Goal: Information Seeking & Learning: Learn about a topic

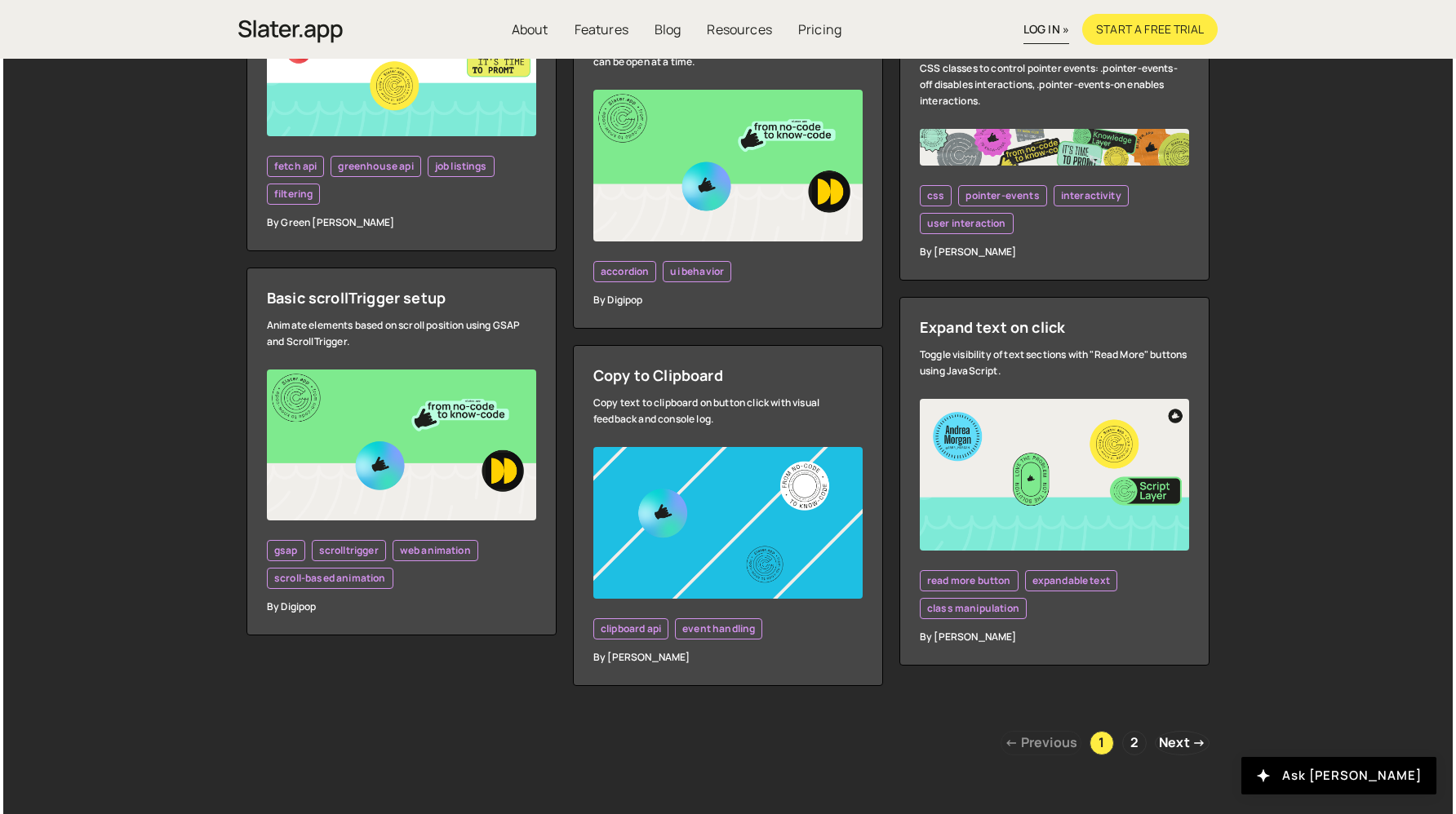
scroll to position [4486, 0]
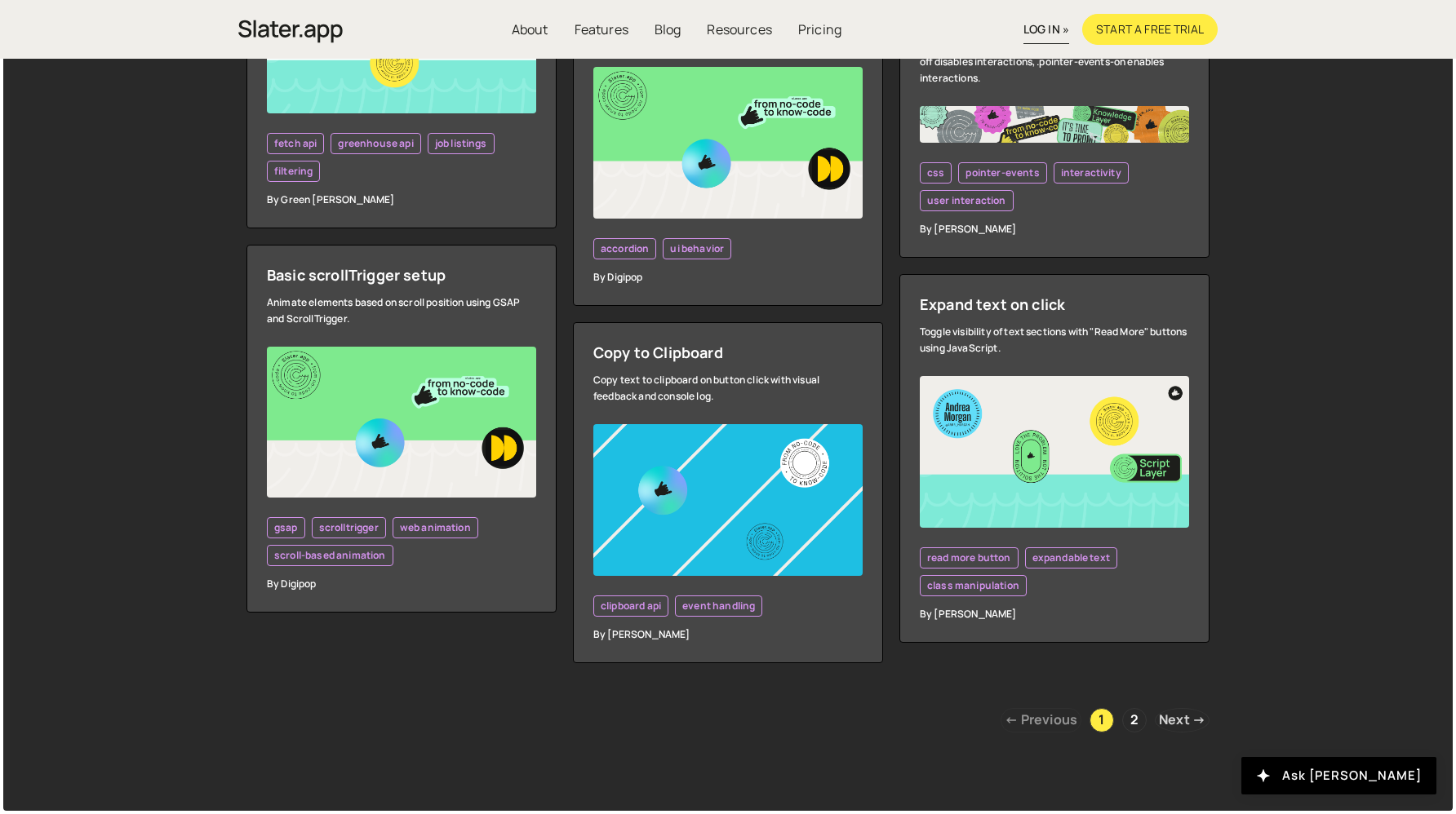
click at [1171, 721] on link "Next →" at bounding box center [1182, 720] width 54 height 24
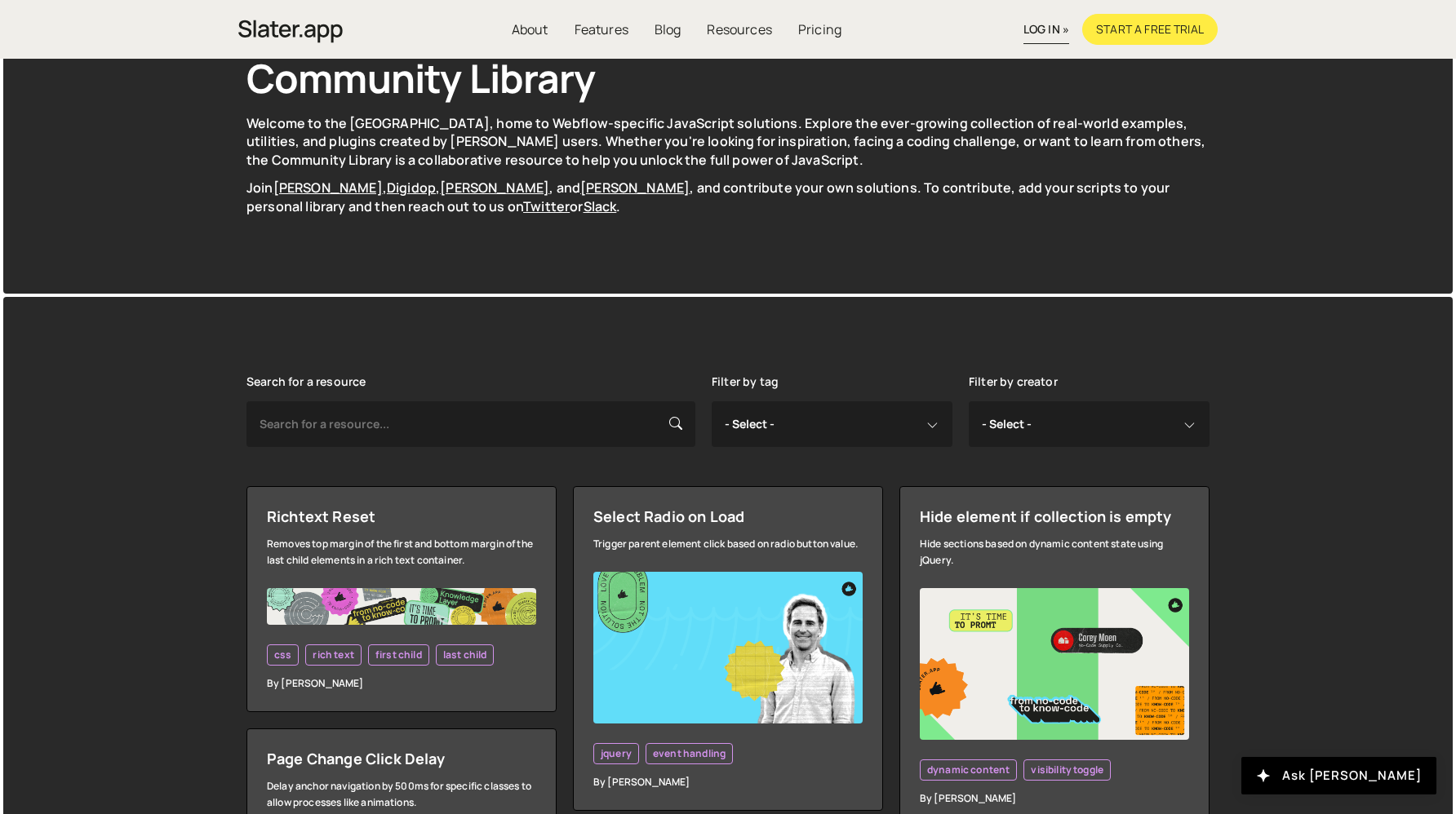
scroll to position [125, 0]
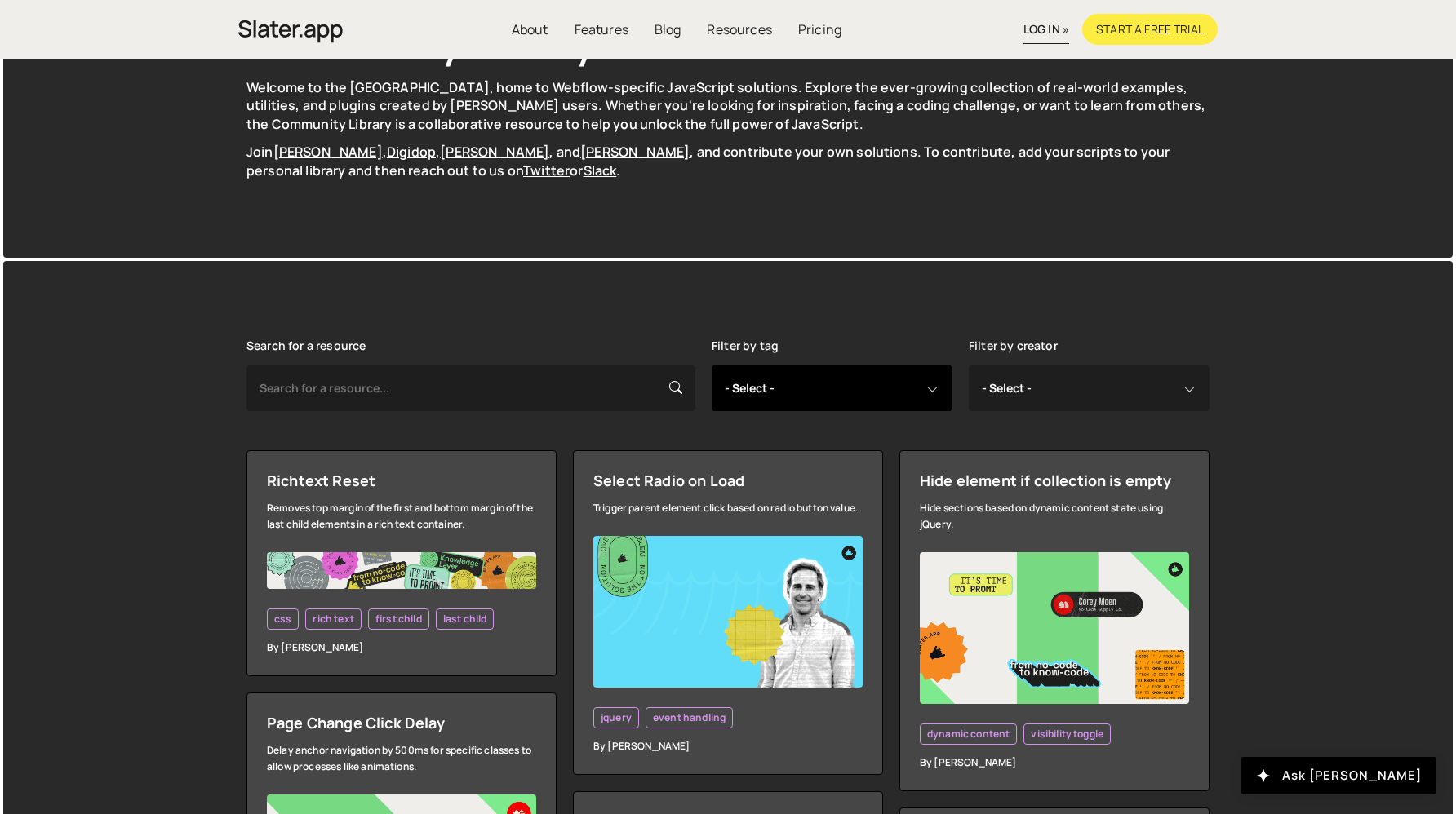
click at [830, 374] on select "- Select - all resources ::selection api american flag animation array filterin…" at bounding box center [832, 387] width 241 height 45
click at [832, 349] on div "Filter by tag - Select - all resources ::selection api american flag animation …" at bounding box center [832, 375] width 241 height 72
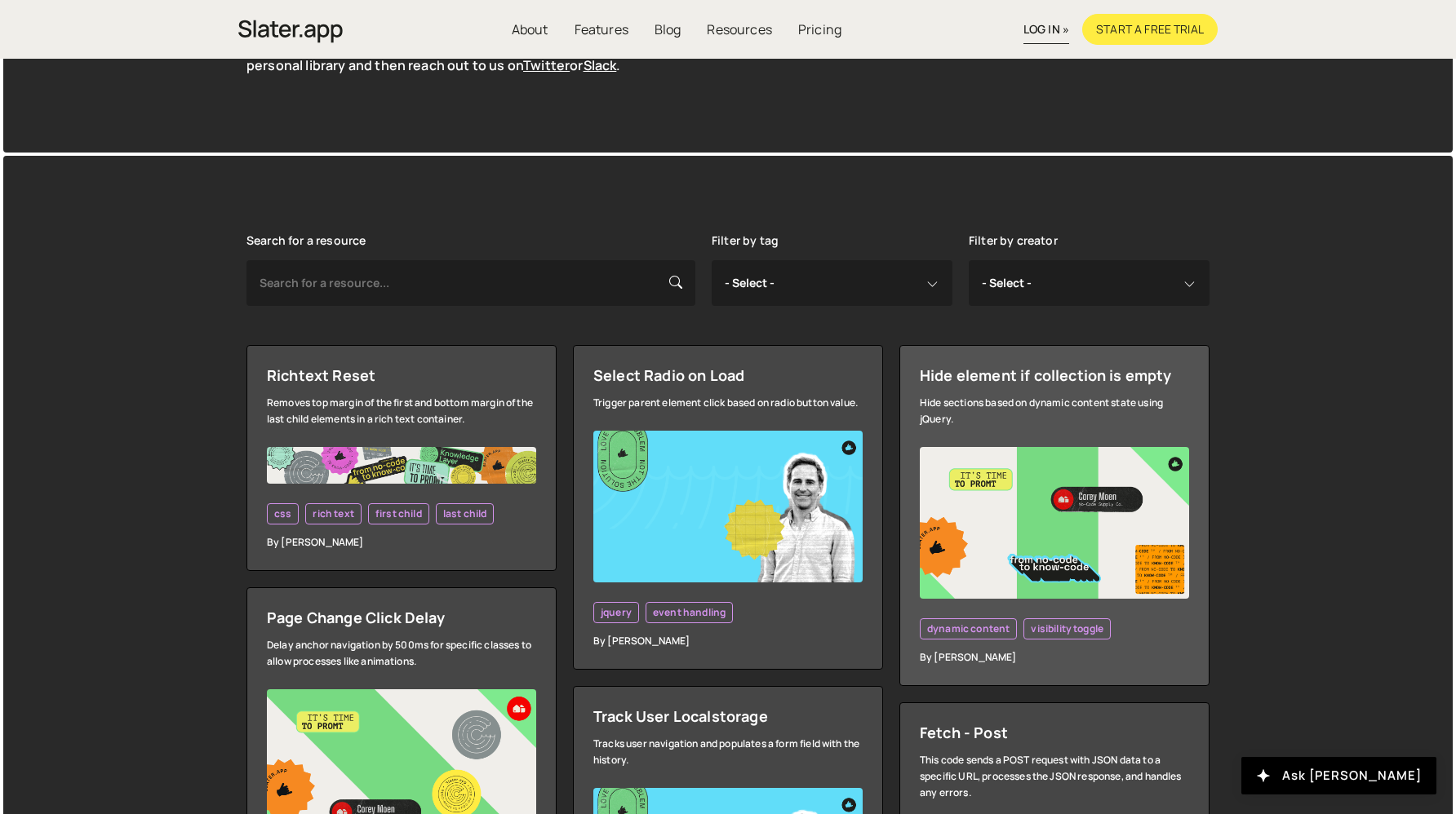
scroll to position [344, 0]
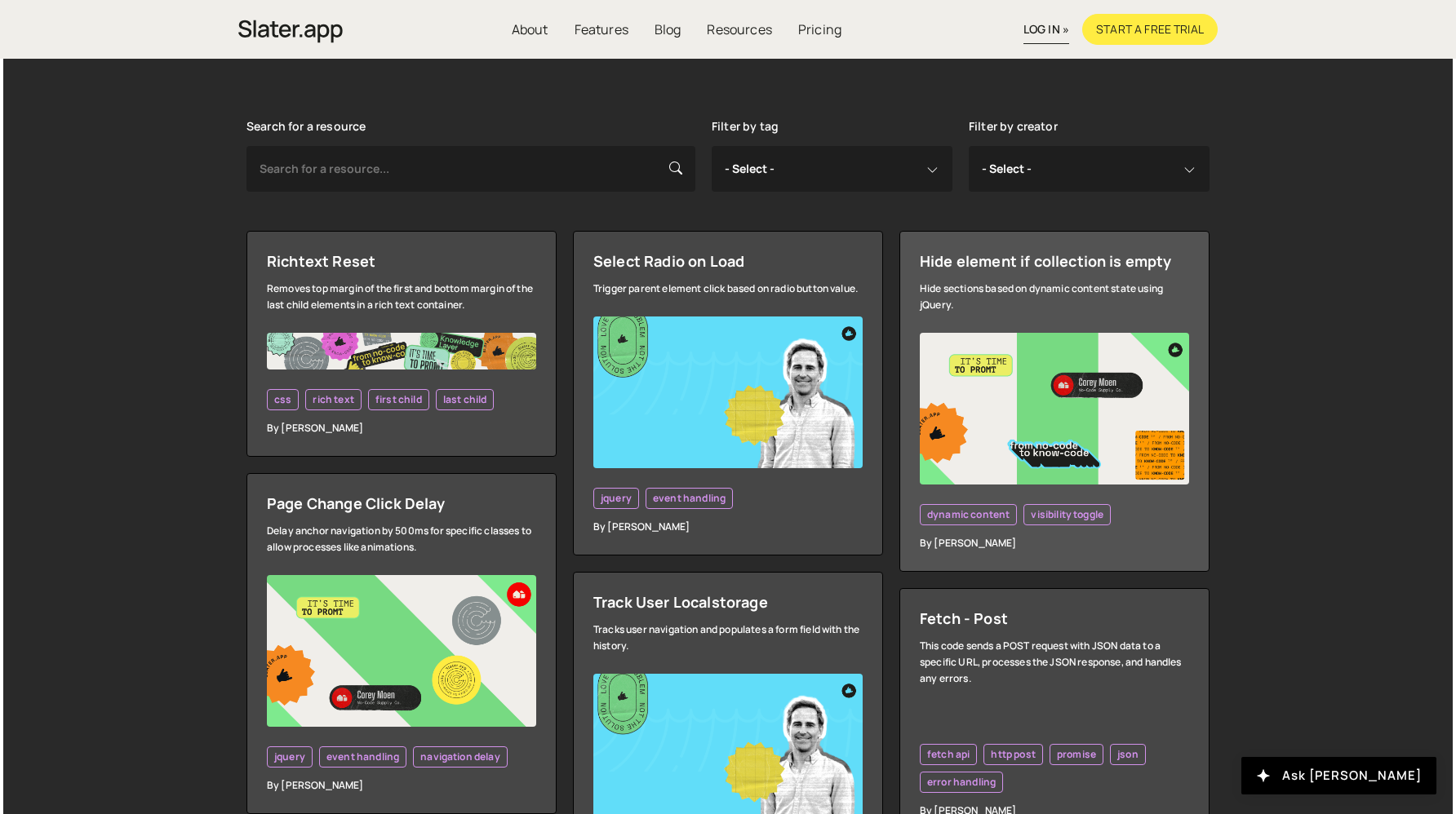
click at [1025, 324] on link "Hide element if collection is empty Hide sections based on dynamic content stat…" at bounding box center [1054, 401] width 310 height 341
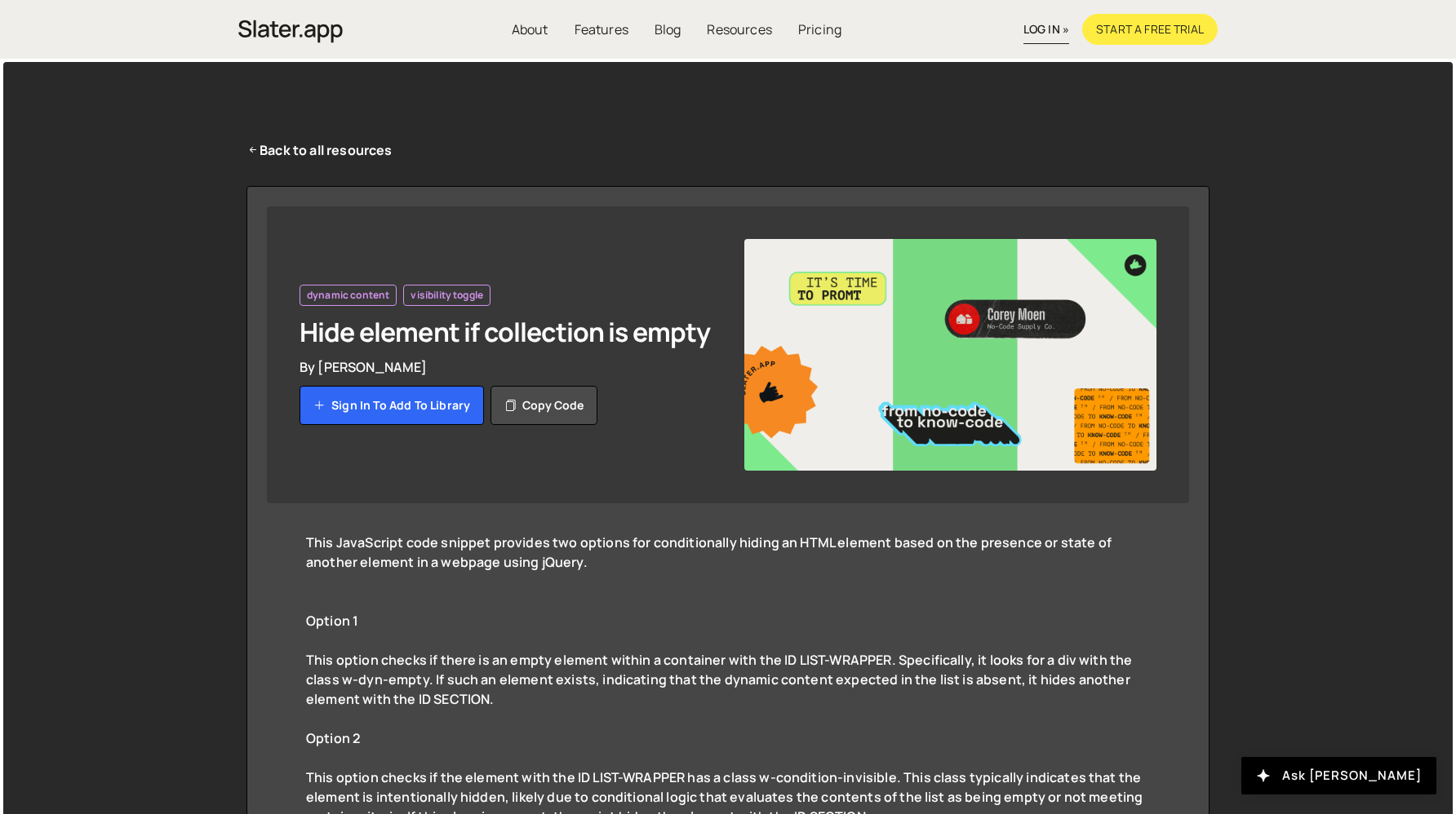
scroll to position [2, 0]
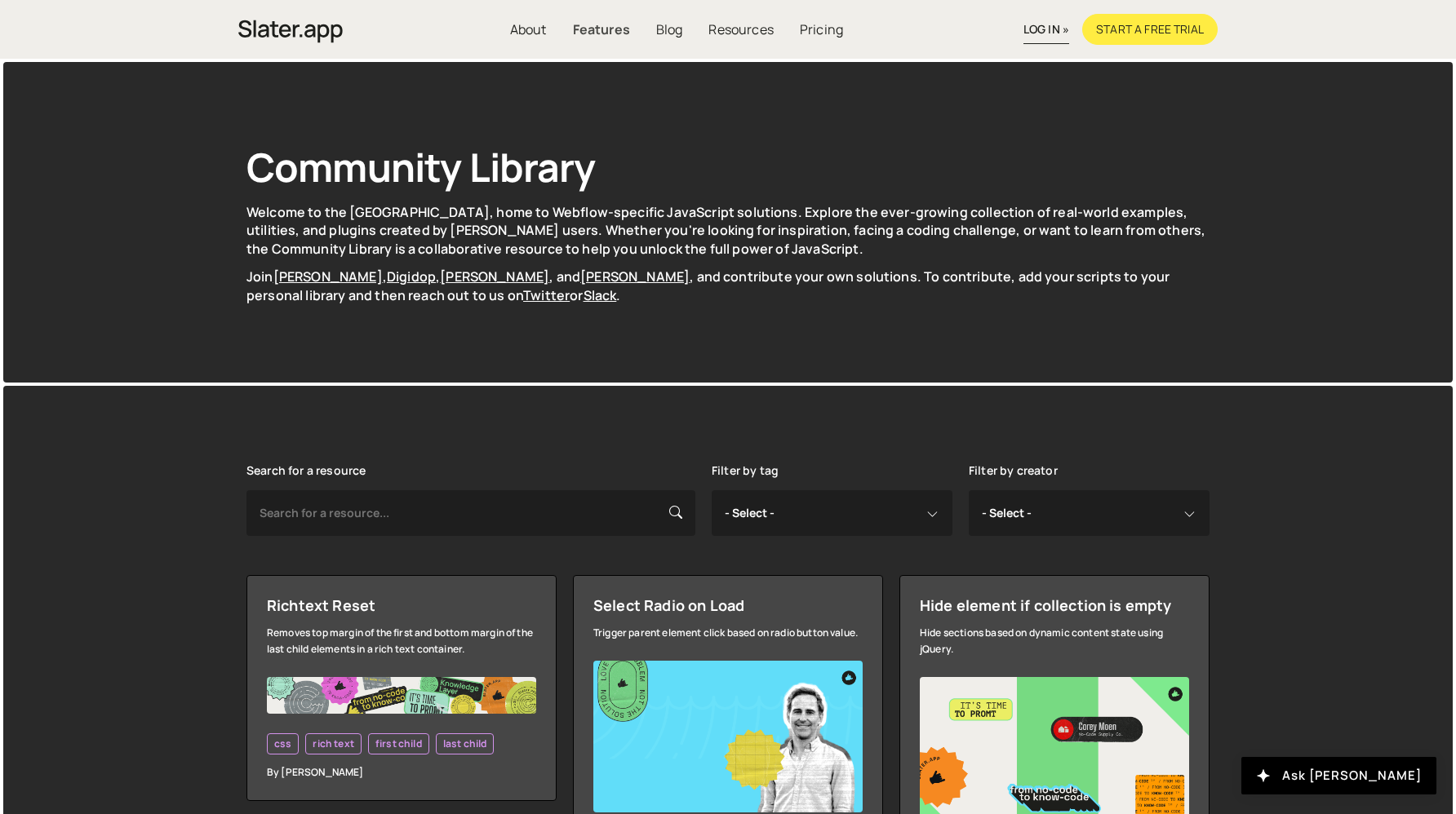
click at [626, 40] on link "Features" at bounding box center [601, 29] width 83 height 31
